Goal: Task Accomplishment & Management: Use online tool/utility

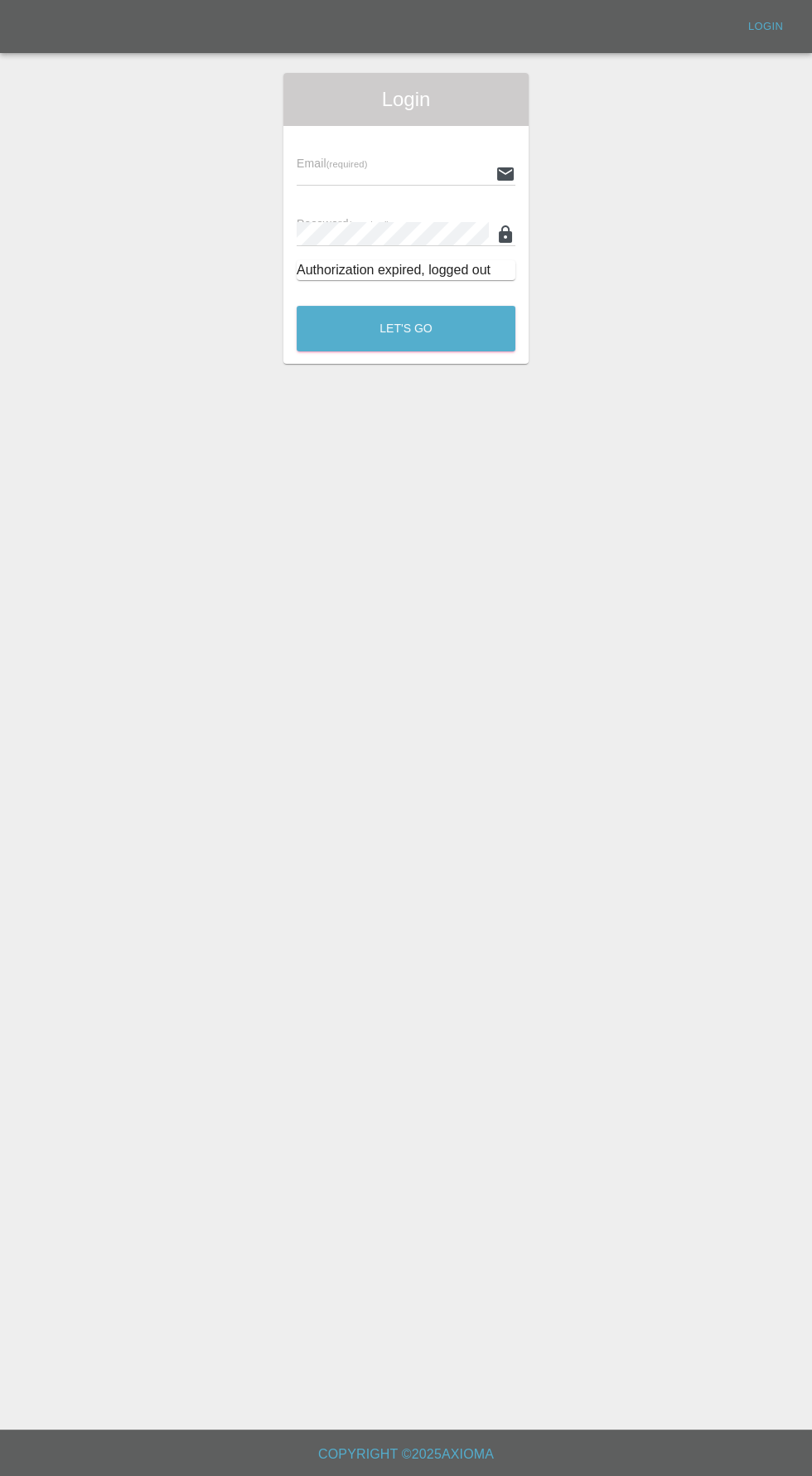
click at [354, 173] on input "text" at bounding box center [392, 174] width 192 height 24
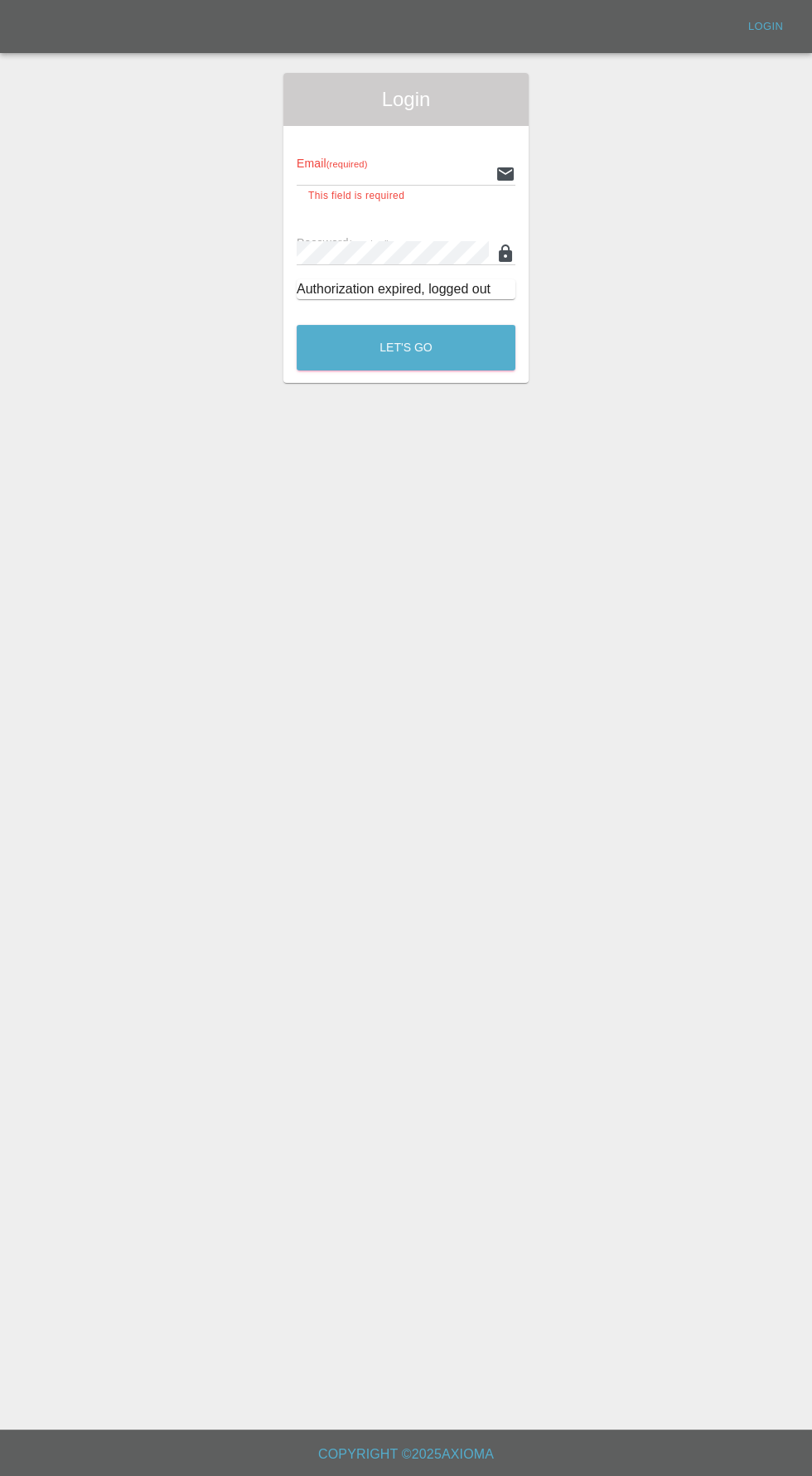
type input "[EMAIL_ADDRESS][DOMAIN_NAME]"
click at [297, 325] on button "Let's Go" at bounding box center [406, 348] width 219 height 46
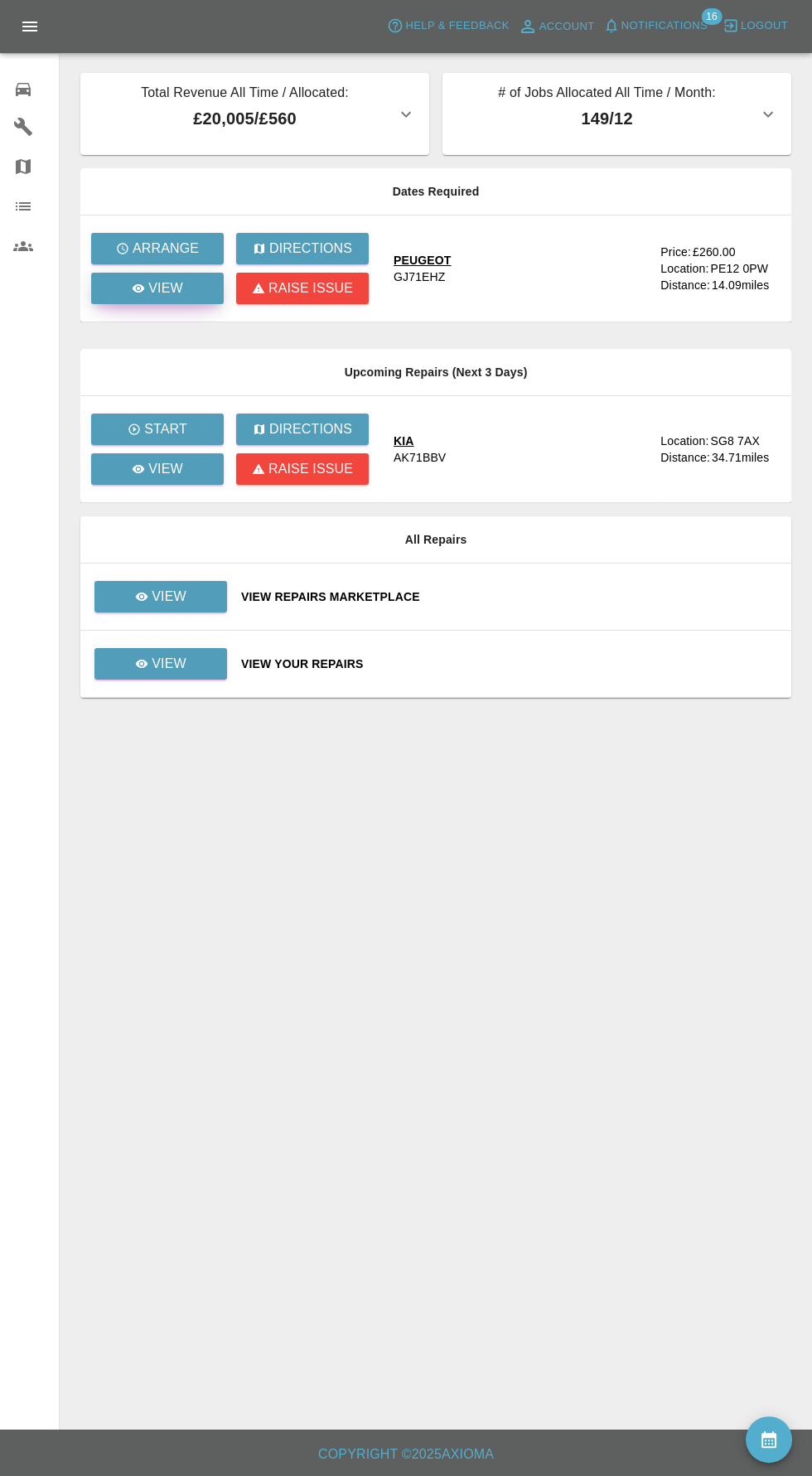
click at [151, 298] on p "View" at bounding box center [165, 287] width 35 height 19
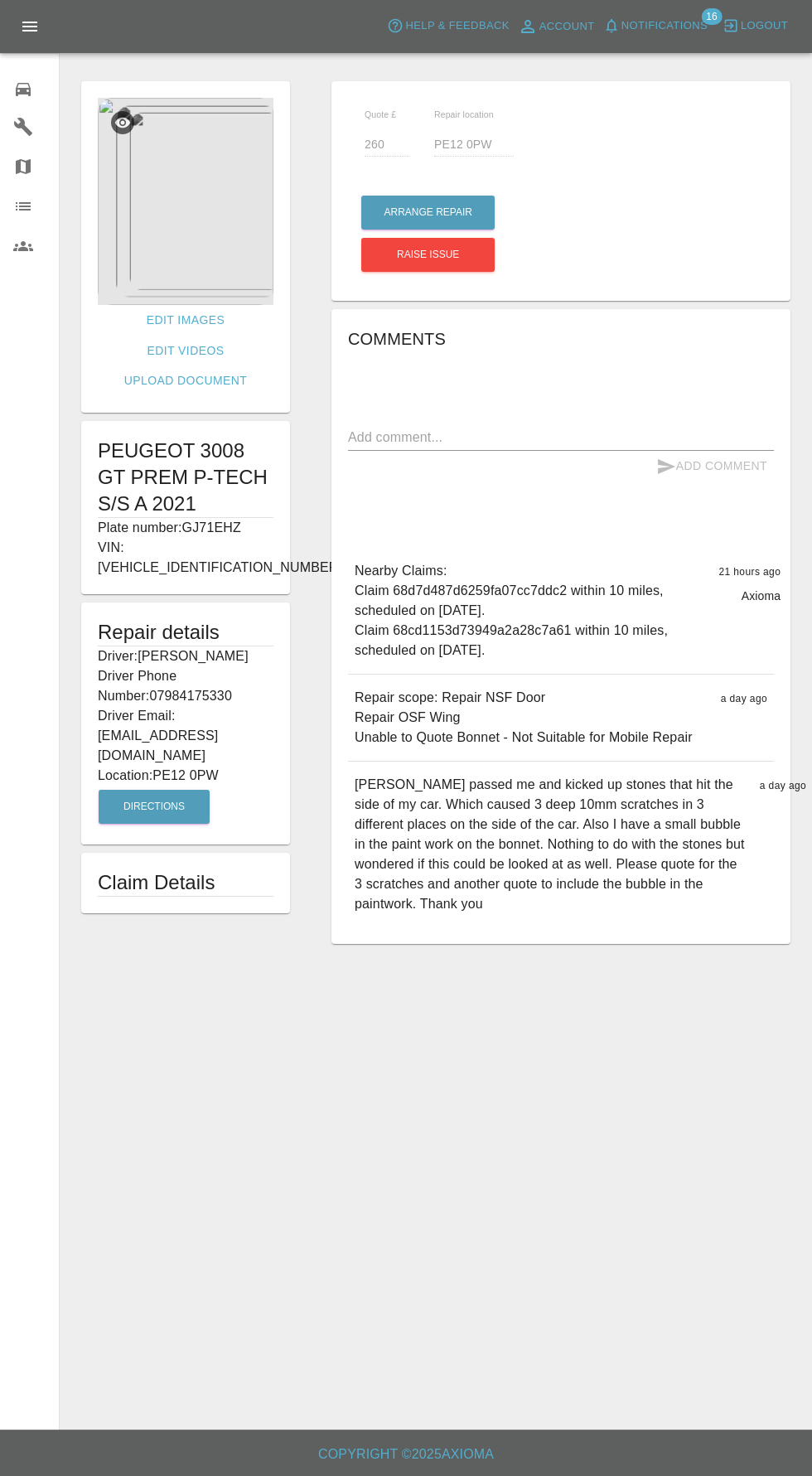
click at [175, 229] on img at bounding box center [185, 201] width 175 height 207
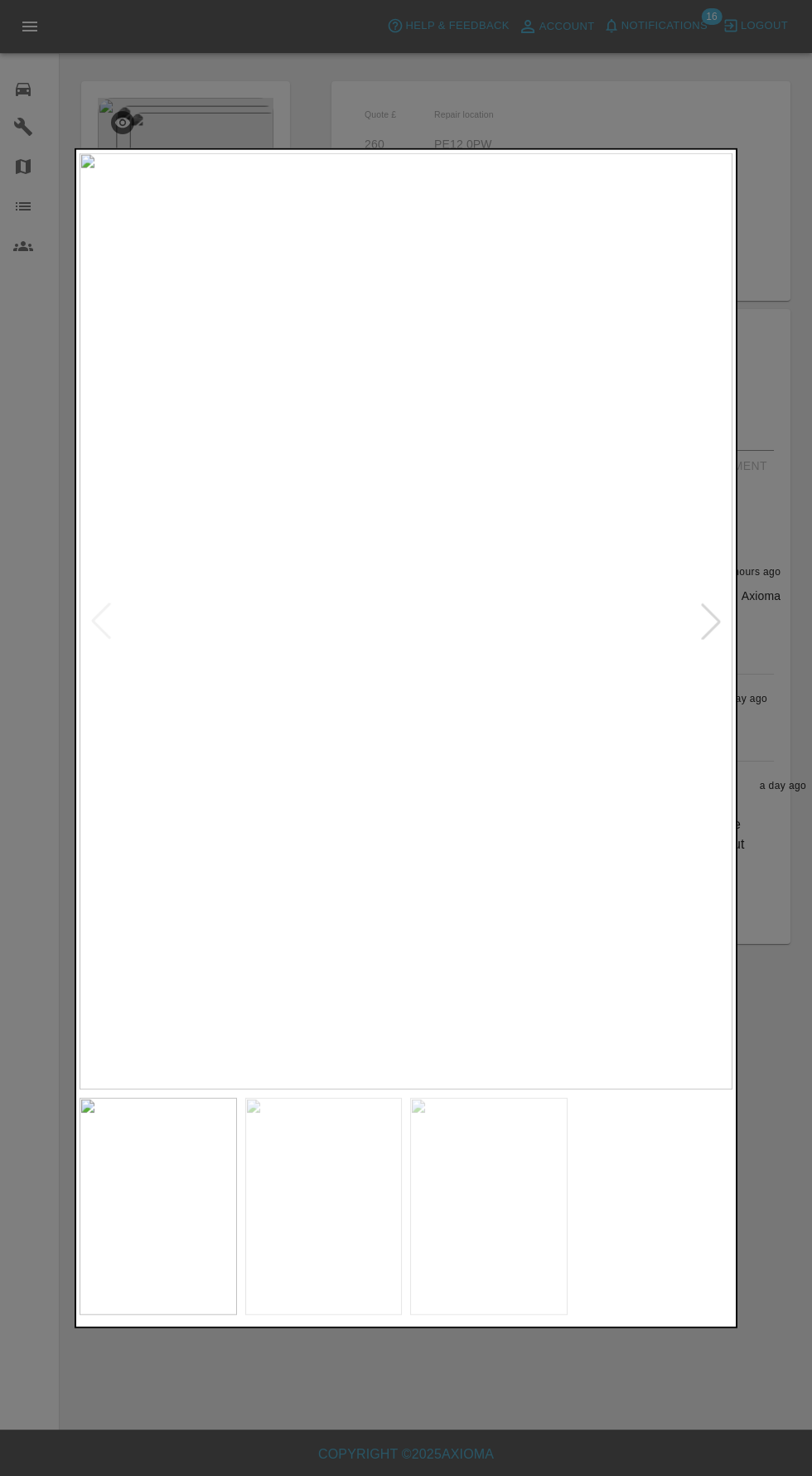
click at [336, 1239] on img at bounding box center [324, 1206] width 158 height 218
click at [464, 1248] on img at bounding box center [489, 1206] width 158 height 218
click at [174, 1204] on img at bounding box center [159, 1206] width 158 height 218
click at [372, 1234] on img at bounding box center [324, 1206] width 158 height 218
click at [492, 1257] on img at bounding box center [489, 1206] width 158 height 218
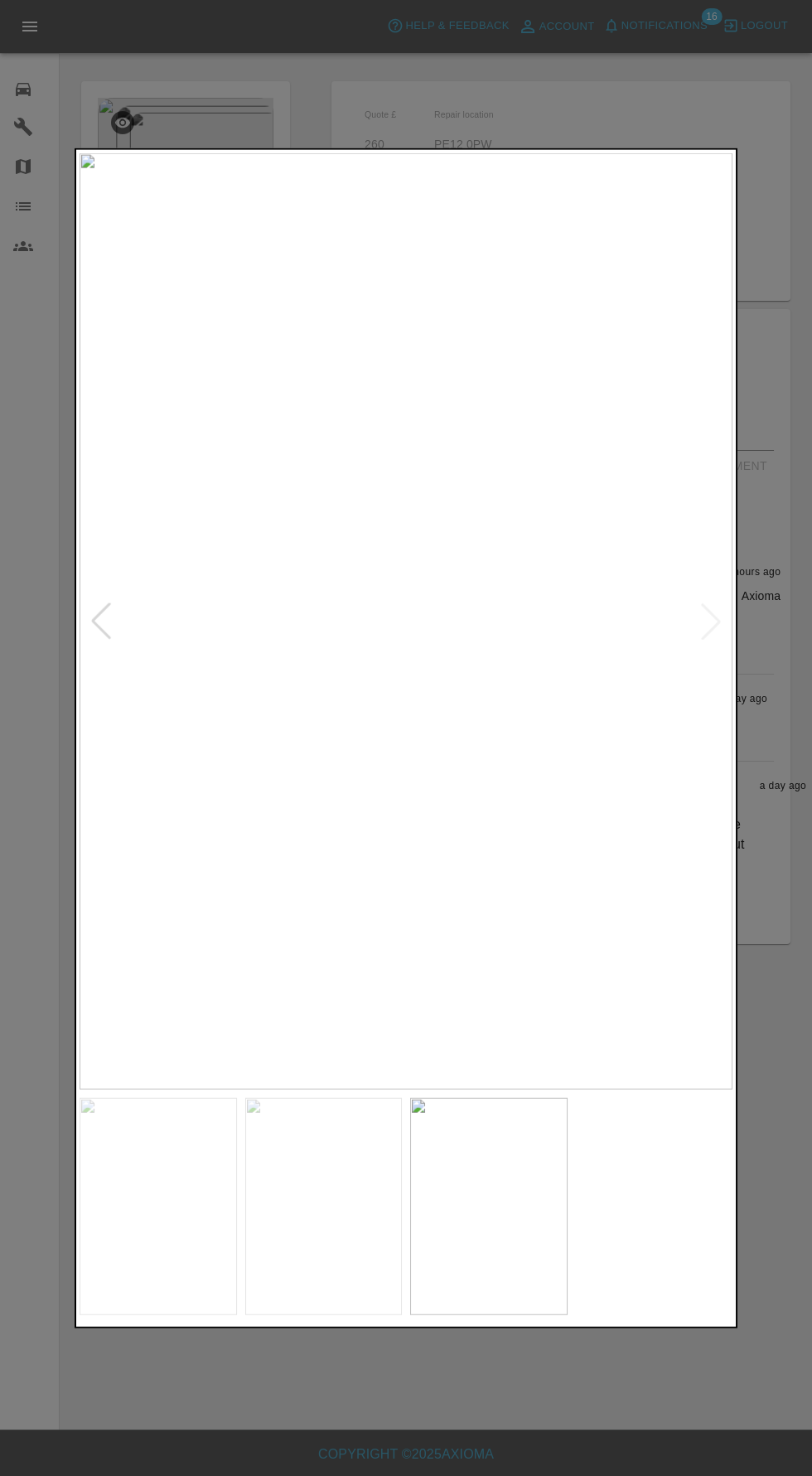
click at [455, 1414] on div at bounding box center [406, 738] width 812 height 1476
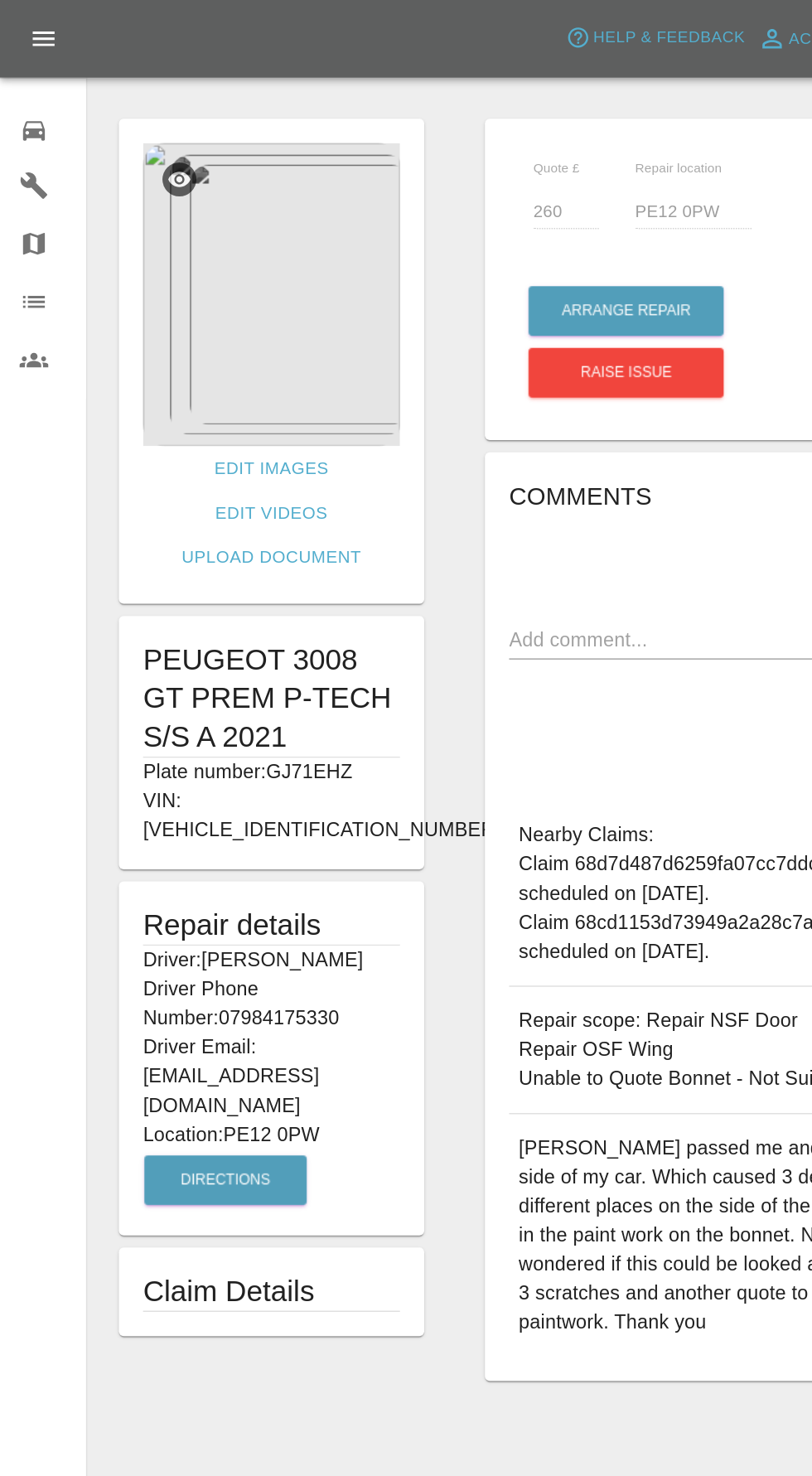
click at [176, 223] on img at bounding box center [185, 201] width 175 height 207
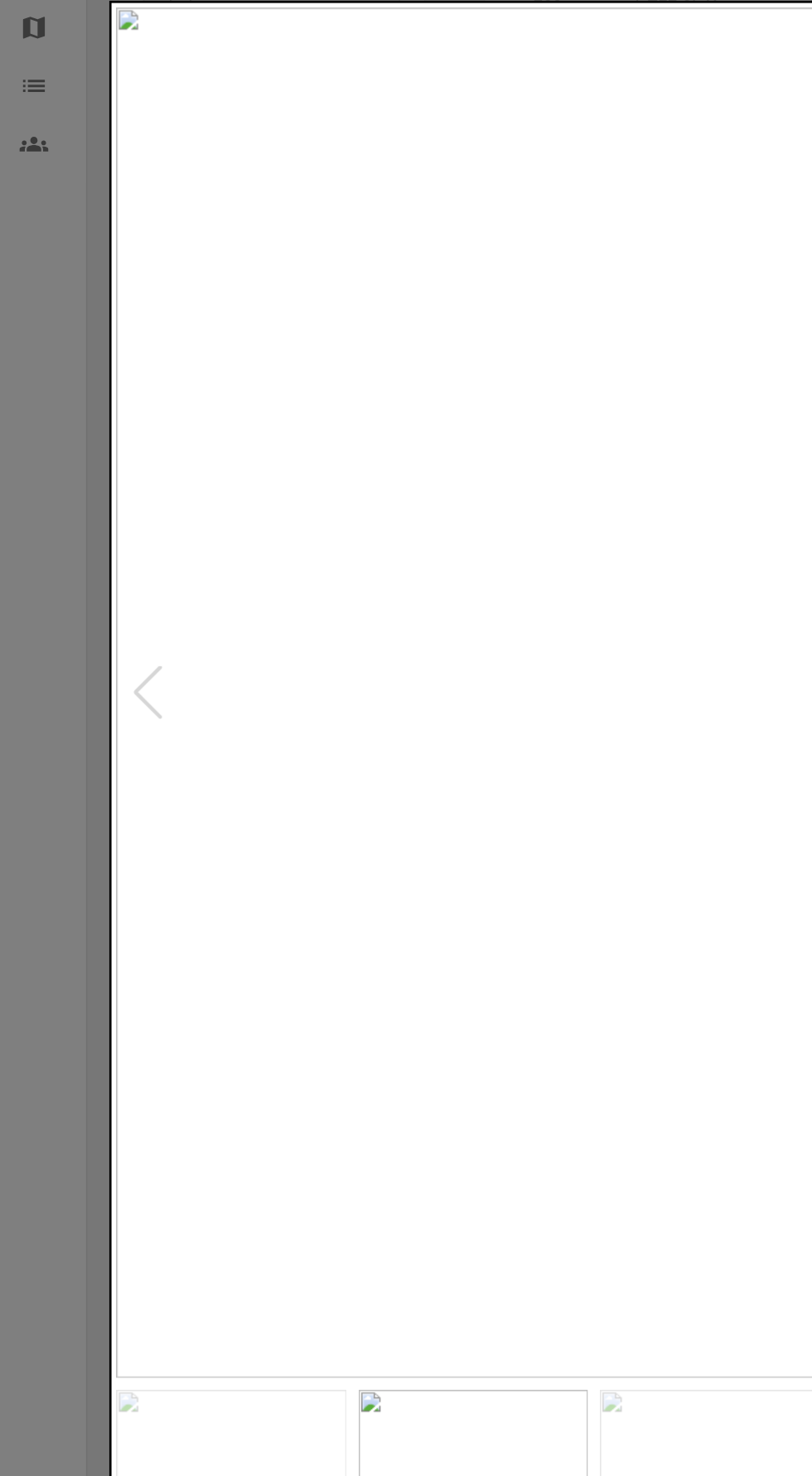
click at [28, 509] on div at bounding box center [406, 738] width 812 height 1476
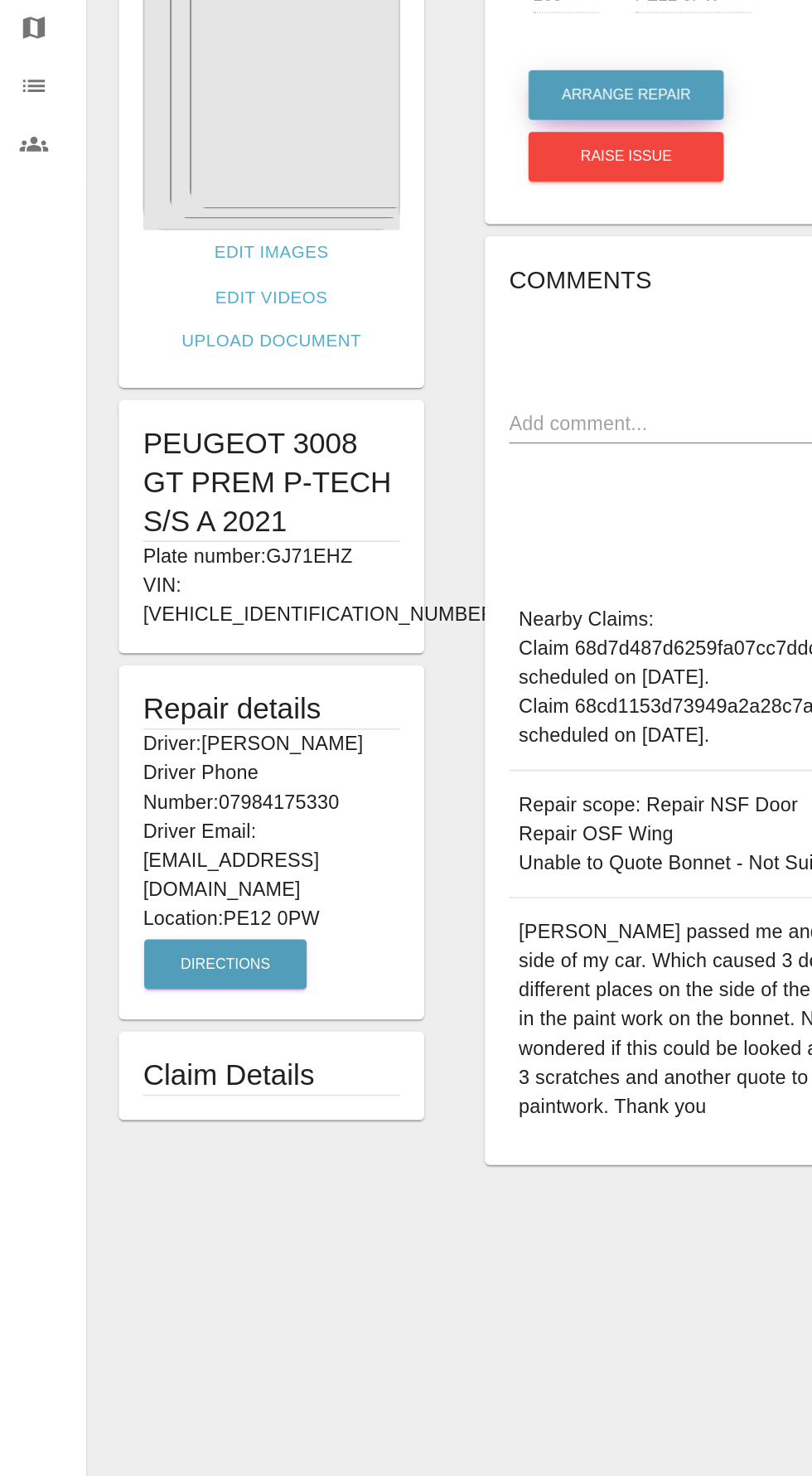
click at [425, 201] on button "Arrange Repair" at bounding box center [427, 213] width 133 height 34
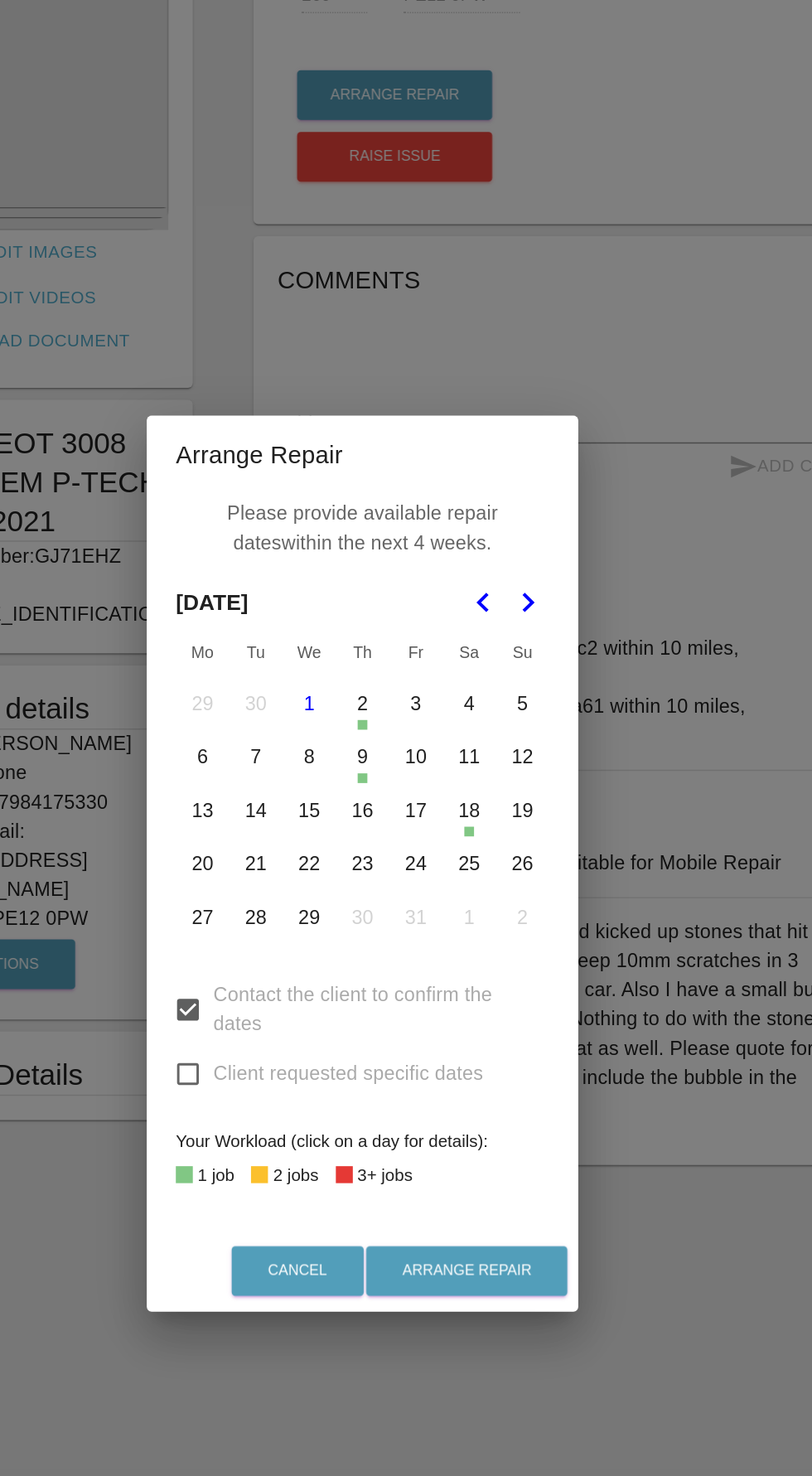
click at [296, 878] on input "Client requested specific dates" at bounding box center [286, 881] width 35 height 35
checkbox input "true"
click at [298, 702] on button "13" at bounding box center [296, 701] width 35 height 35
click at [331, 705] on button "14" at bounding box center [332, 701] width 35 height 35
click at [373, 706] on button "15" at bounding box center [369, 701] width 35 height 35
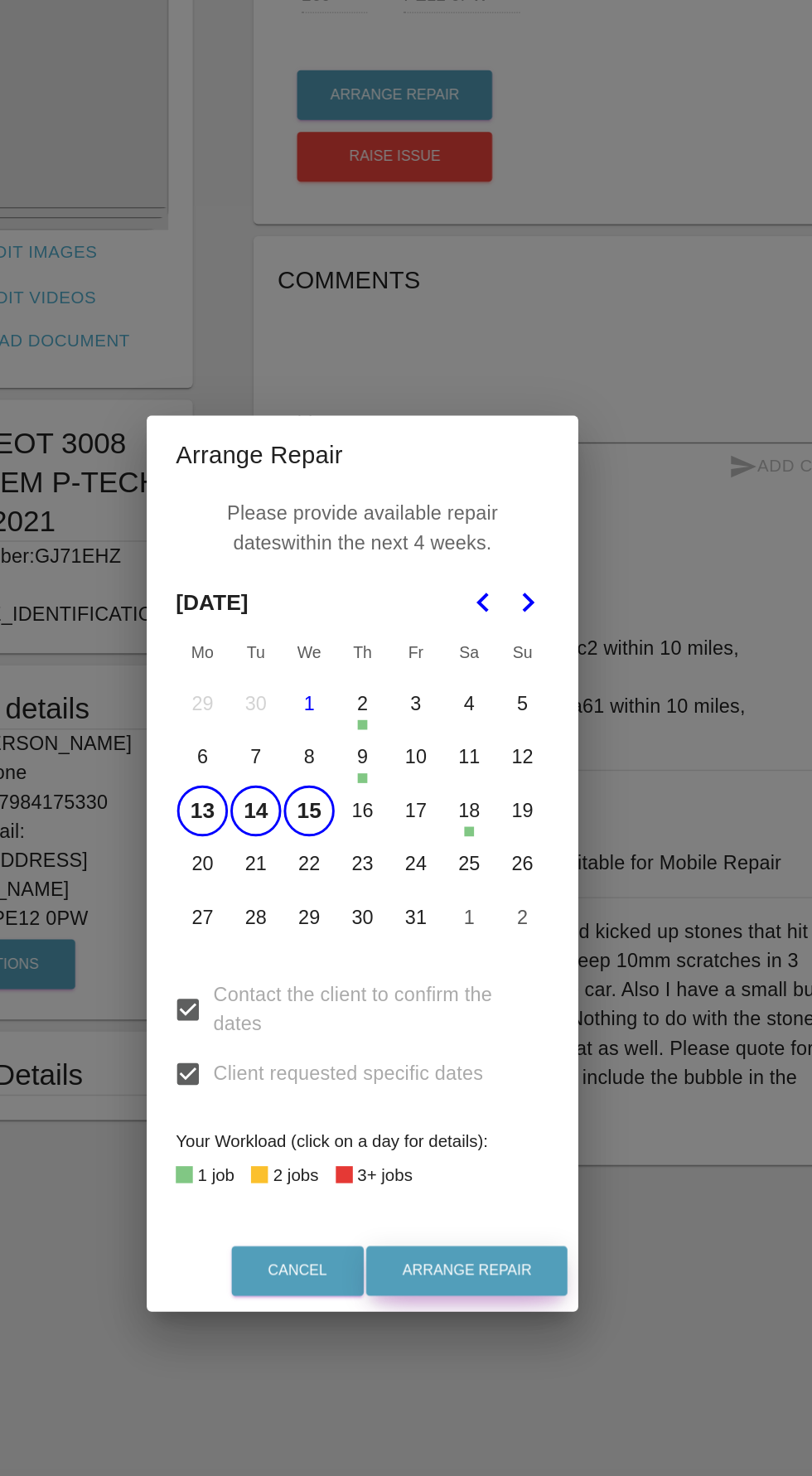
click at [508, 1015] on button "Arrange Repair" at bounding box center [477, 1016] width 137 height 34
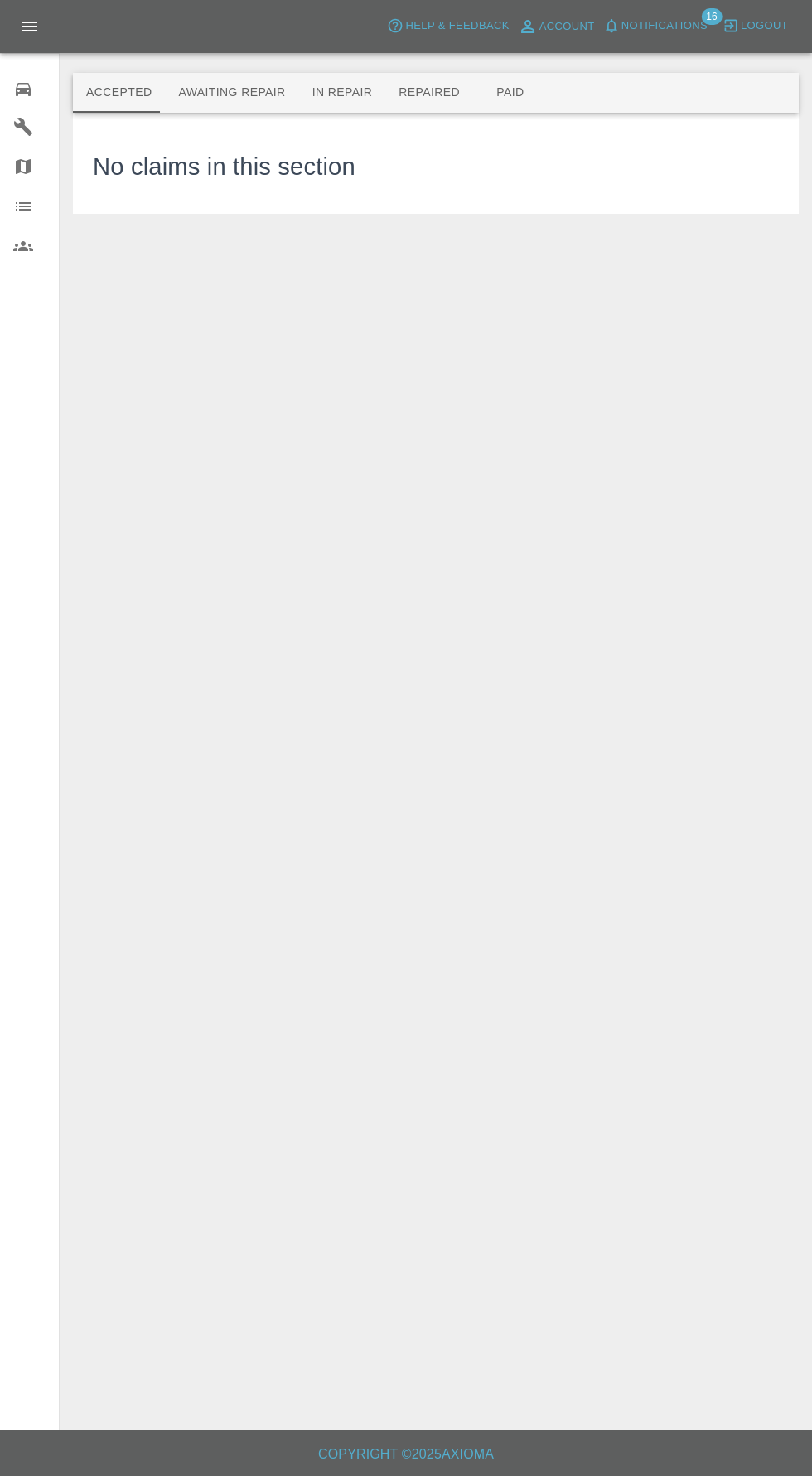
click at [683, 25] on span "Notifications" at bounding box center [665, 26] width 86 height 19
